Goal: Find specific page/section: Find specific page/section

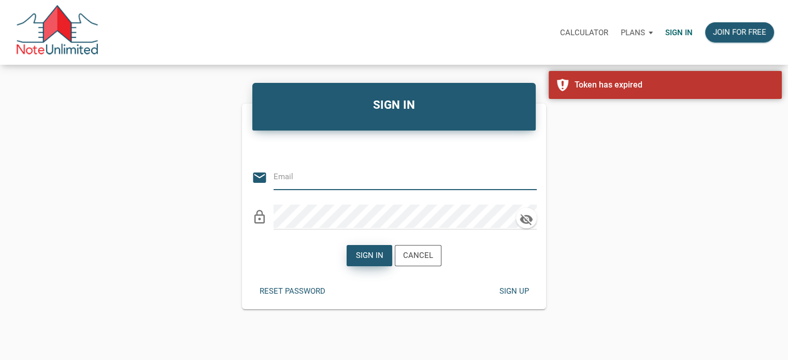
type input "[EMAIL_ADDRESS][DOMAIN_NAME]"
click at [368, 250] on div "Sign in" at bounding box center [369, 256] width 27 height 12
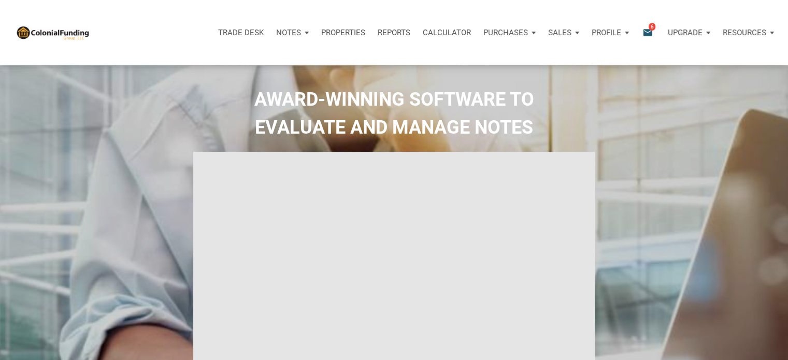
type input "Introduction to new features"
select select
click at [301, 34] on p "Sales" at bounding box center [288, 32] width 25 height 9
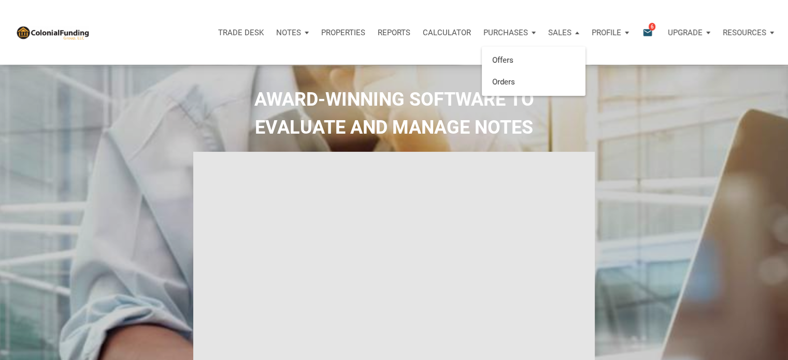
click at [292, 32] on p "Notes" at bounding box center [288, 32] width 25 height 9
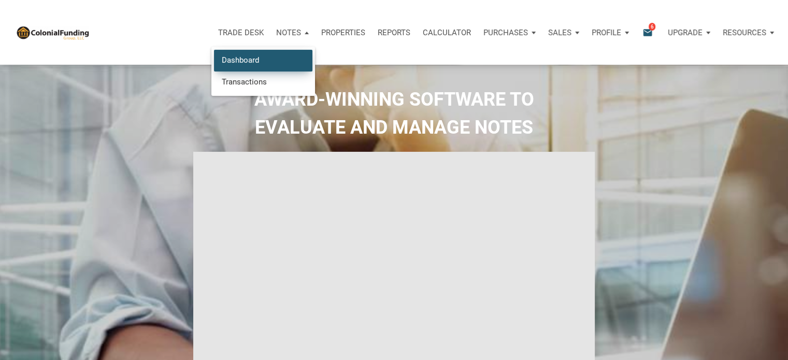
click at [234, 60] on link "Dashboard" at bounding box center [263, 60] width 98 height 21
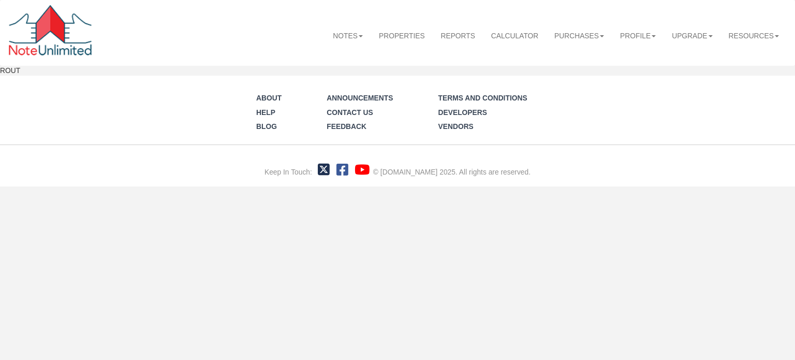
drag, startPoint x: 745, startPoint y: 112, endPoint x: 768, endPoint y: 107, distance: 23.8
click at [768, 107] on div "About Help Blog Announcements Contact Us Feedback Terms and Conditions Develope…" at bounding box center [397, 131] width 795 height 110
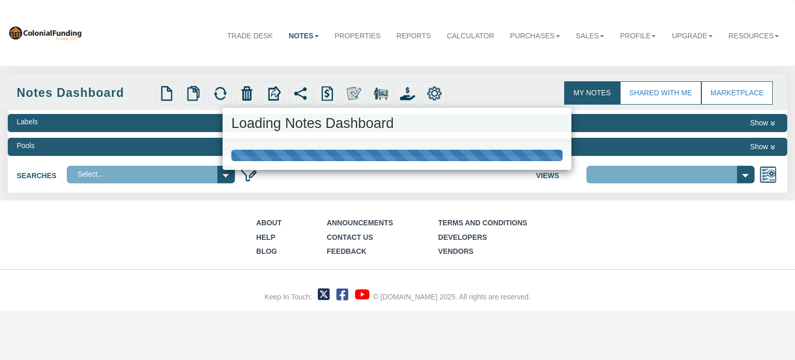
select select
select select "316"
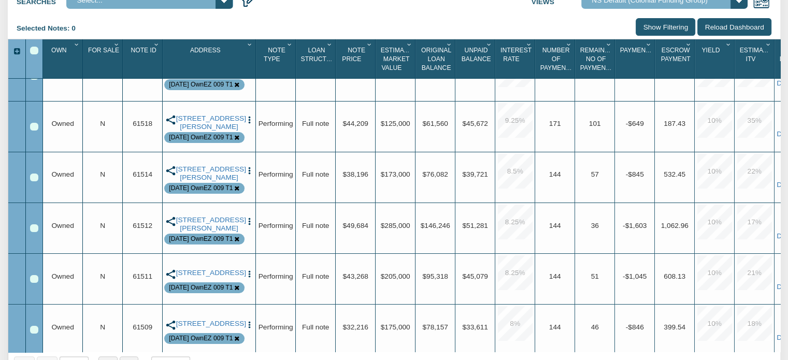
scroll to position [242, 0]
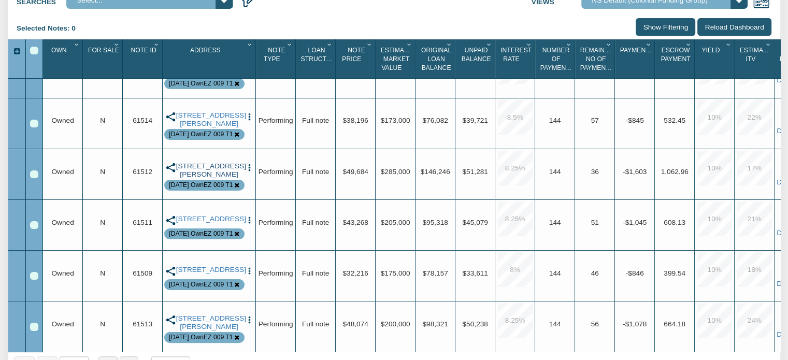
click at [214, 162] on link "702 Pioneer Woods Drive, Indianapolis, IN, 46224" at bounding box center [209, 170] width 66 height 17
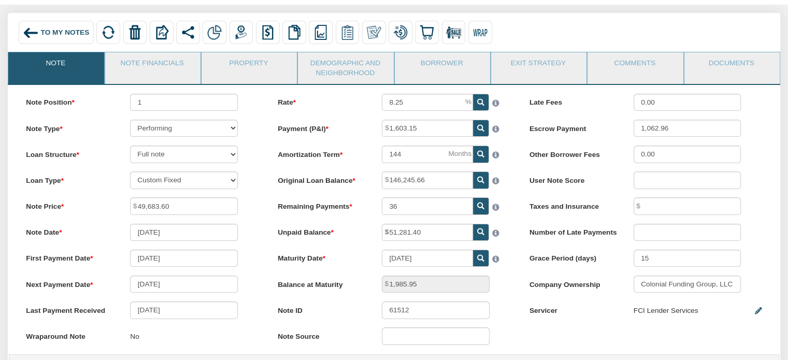
scroll to position [35, 0]
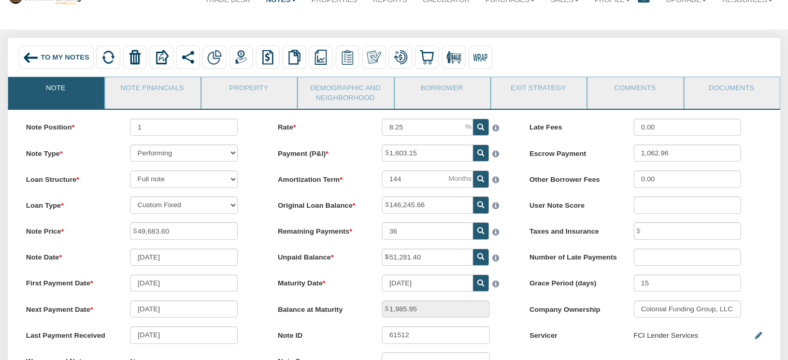
click at [31, 56] on img at bounding box center [31, 58] width 16 height 16
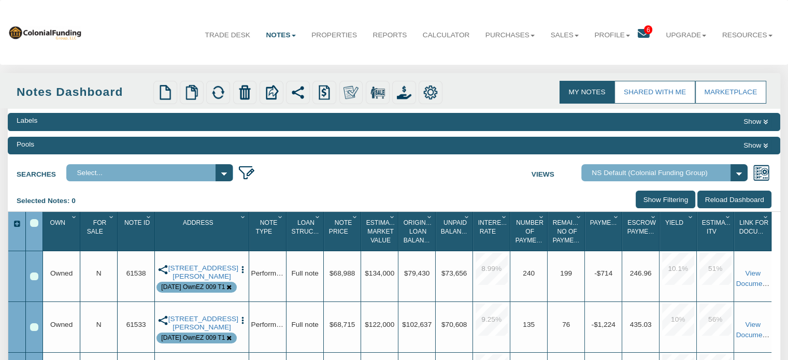
click at [137, 222] on span "Note Id" at bounding box center [136, 222] width 25 height 7
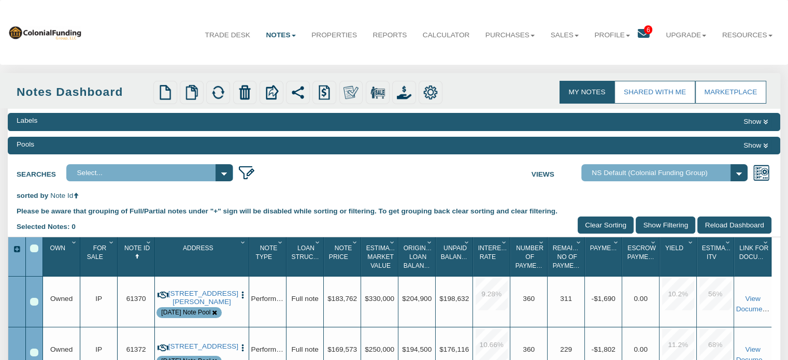
click at [150, 243] on icon "Column Menu" at bounding box center [149, 242] width 10 height 6
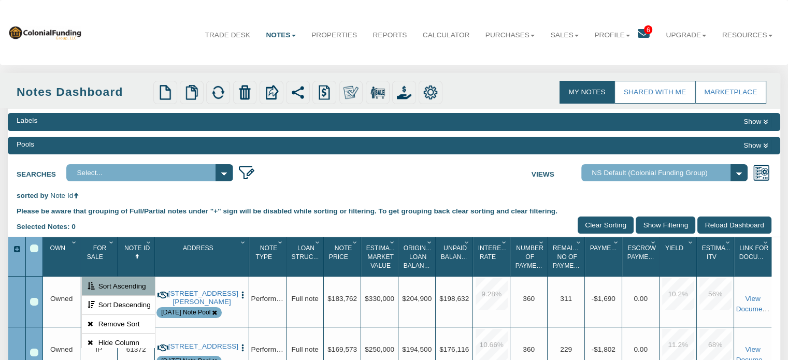
click at [139, 249] on span "Note Id" at bounding box center [136, 247] width 25 height 7
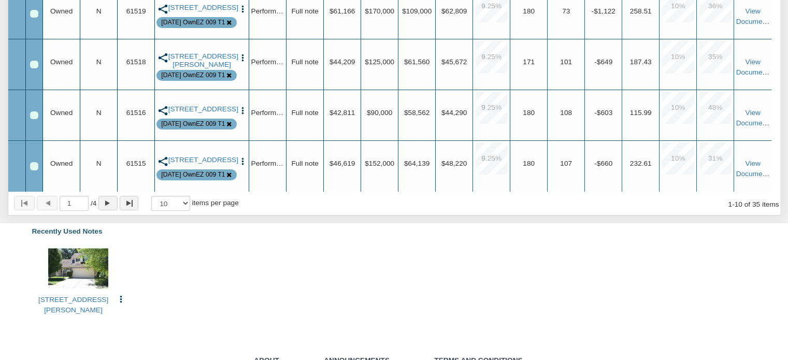
scroll to position [369, 0]
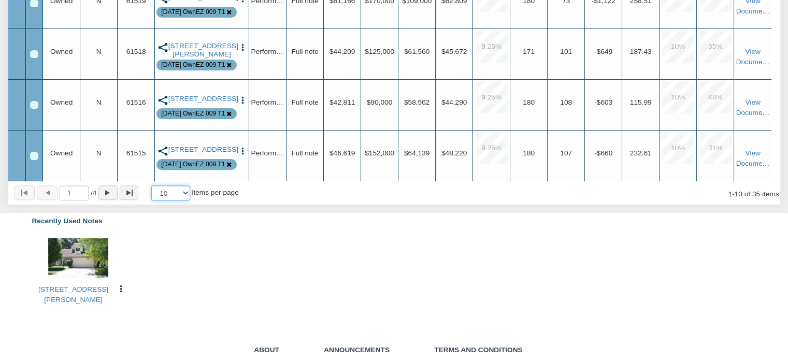
click at [186, 195] on select "10 25 50 100" at bounding box center [170, 192] width 39 height 15
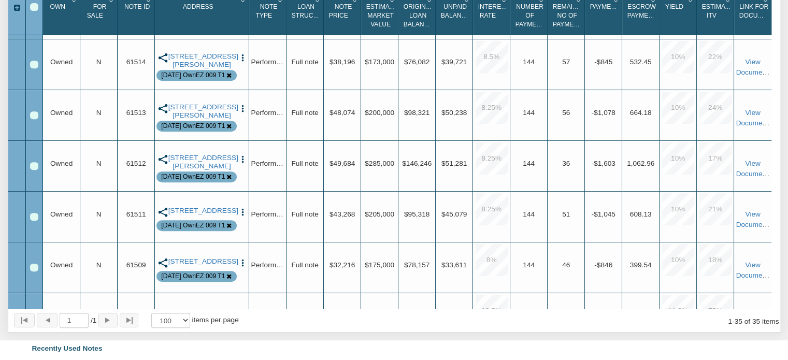
scroll to position [0, 0]
